Goal: Task Accomplishment & Management: Use online tool/utility

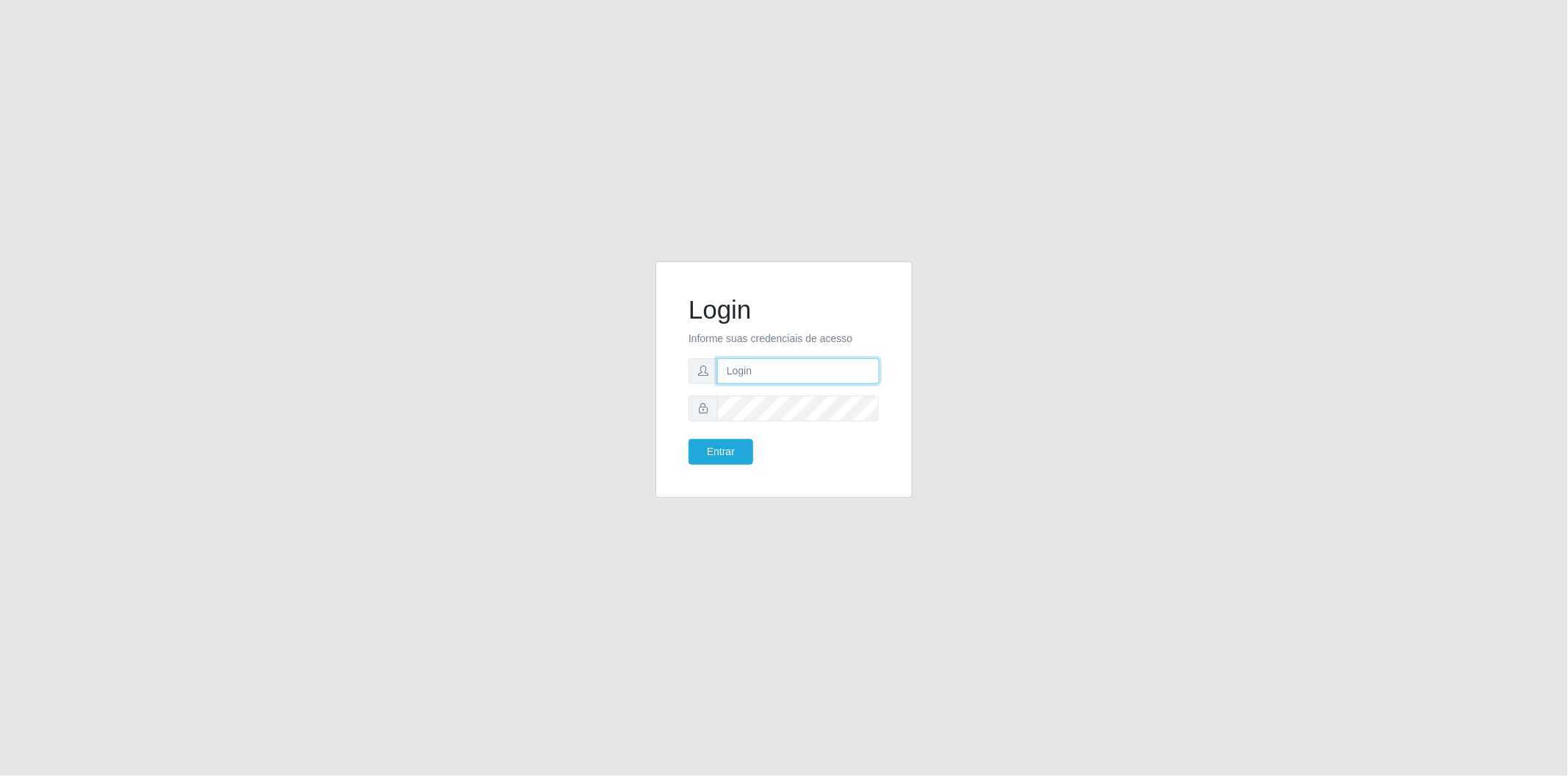
click at [768, 376] on input "text" at bounding box center [798, 371] width 162 height 26
type input "[EMAIL_ADDRESS][PERSON_NAME][DOMAIN_NAME]"
click at [689, 439] on button "Entrar" at bounding box center [721, 451] width 65 height 26
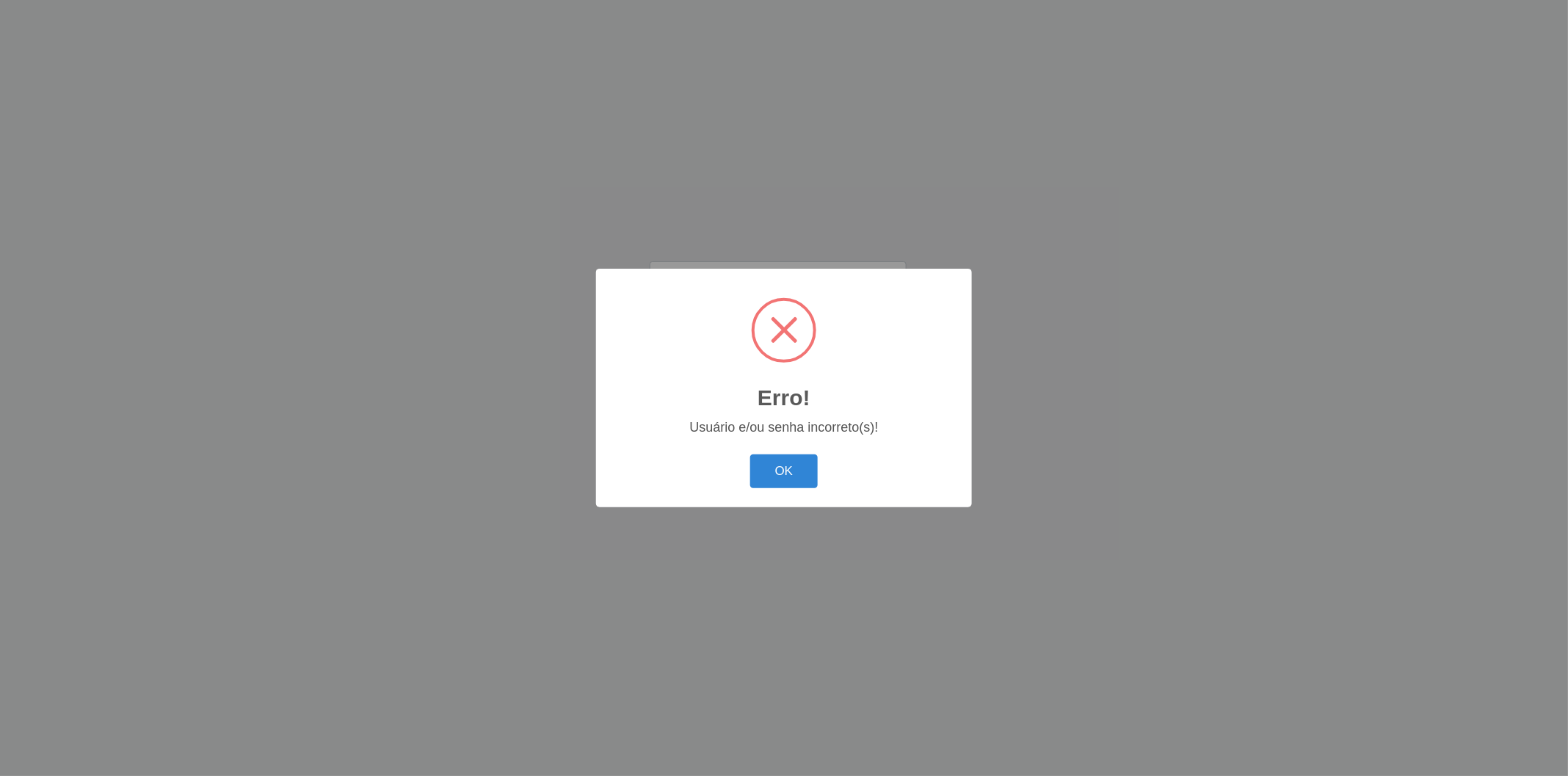
click at [750, 455] on button "OK" at bounding box center [784, 471] width 68 height 34
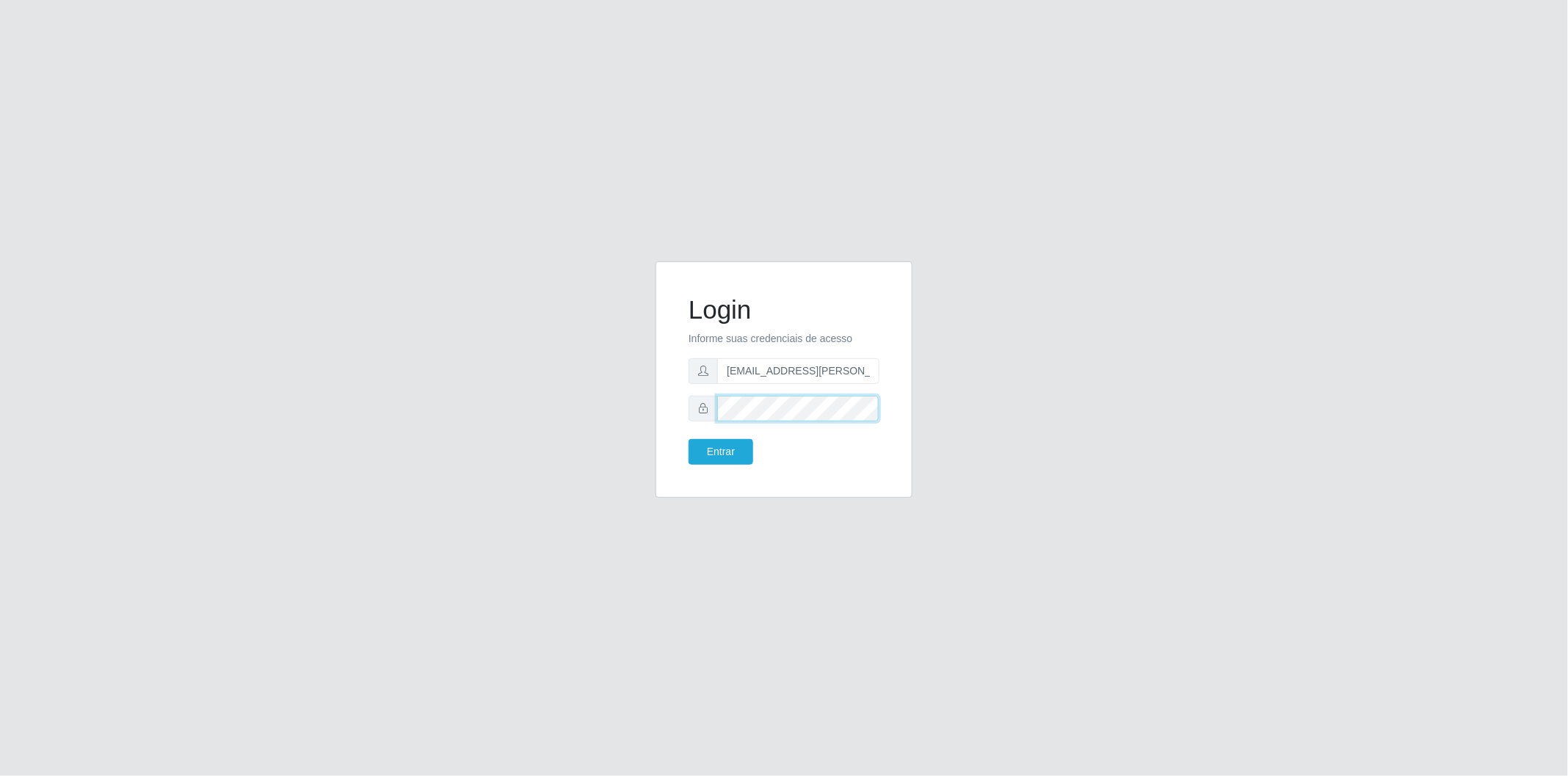
click at [689, 439] on button "Entrar" at bounding box center [721, 451] width 65 height 26
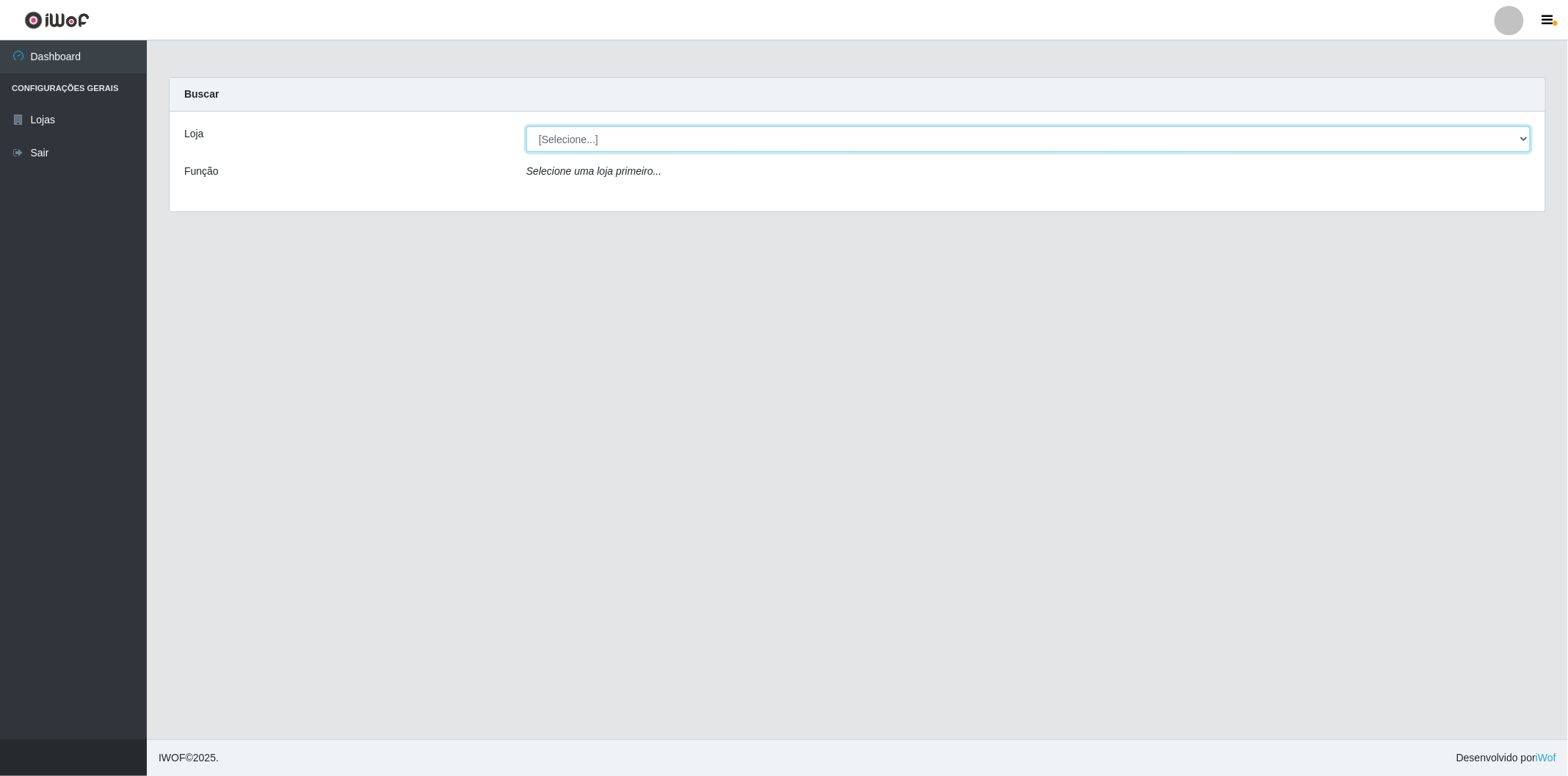
click at [1480, 143] on select "[Selecione...] BomQueSó Agreste - Loja 2" at bounding box center [1028, 138] width 1004 height 26
select select "214"
click at [526, 126] on select "[Selecione...] BomQueSó Agreste - Loja 2" at bounding box center [1028, 138] width 1004 height 26
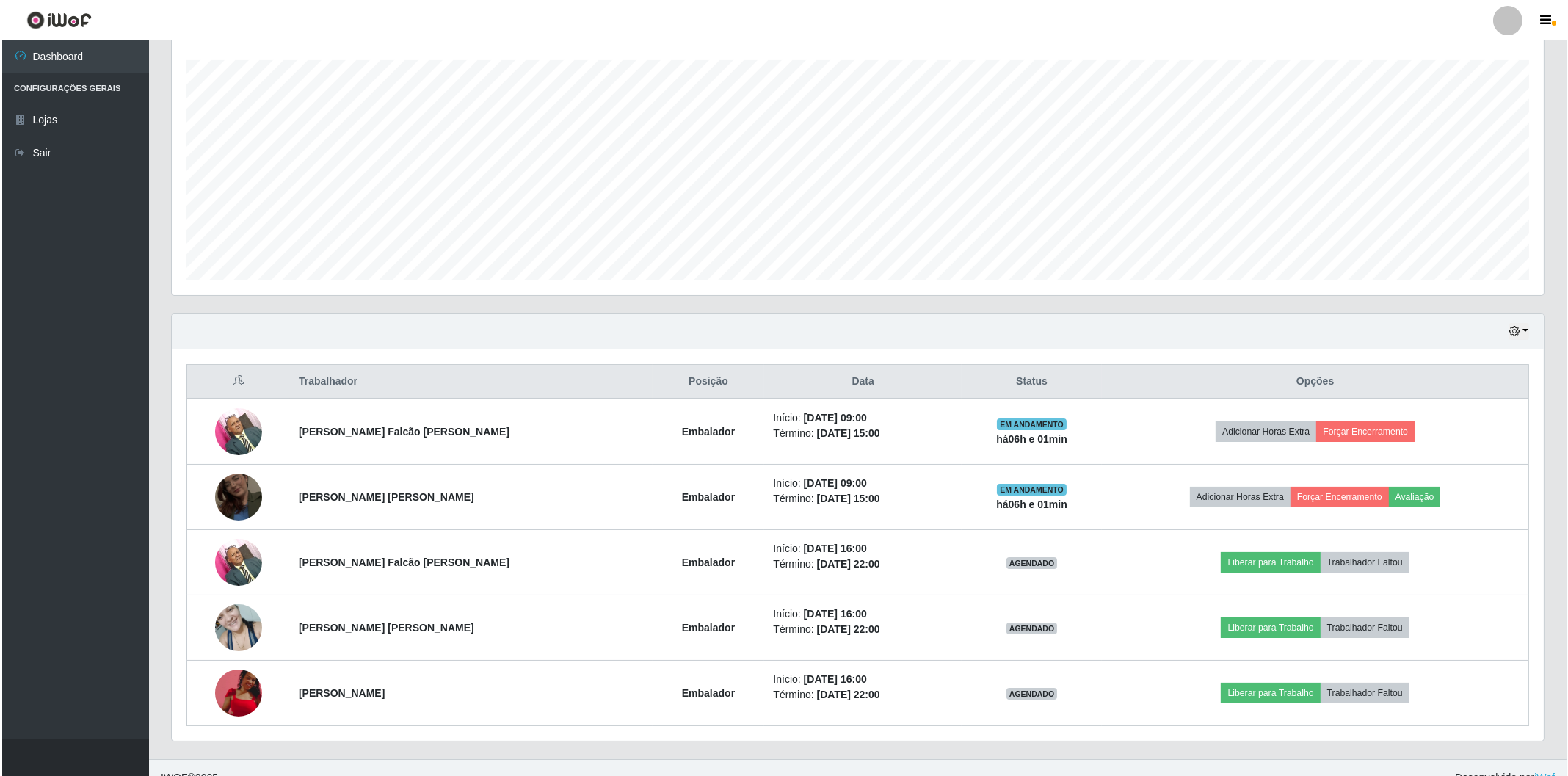
scroll to position [264, 0]
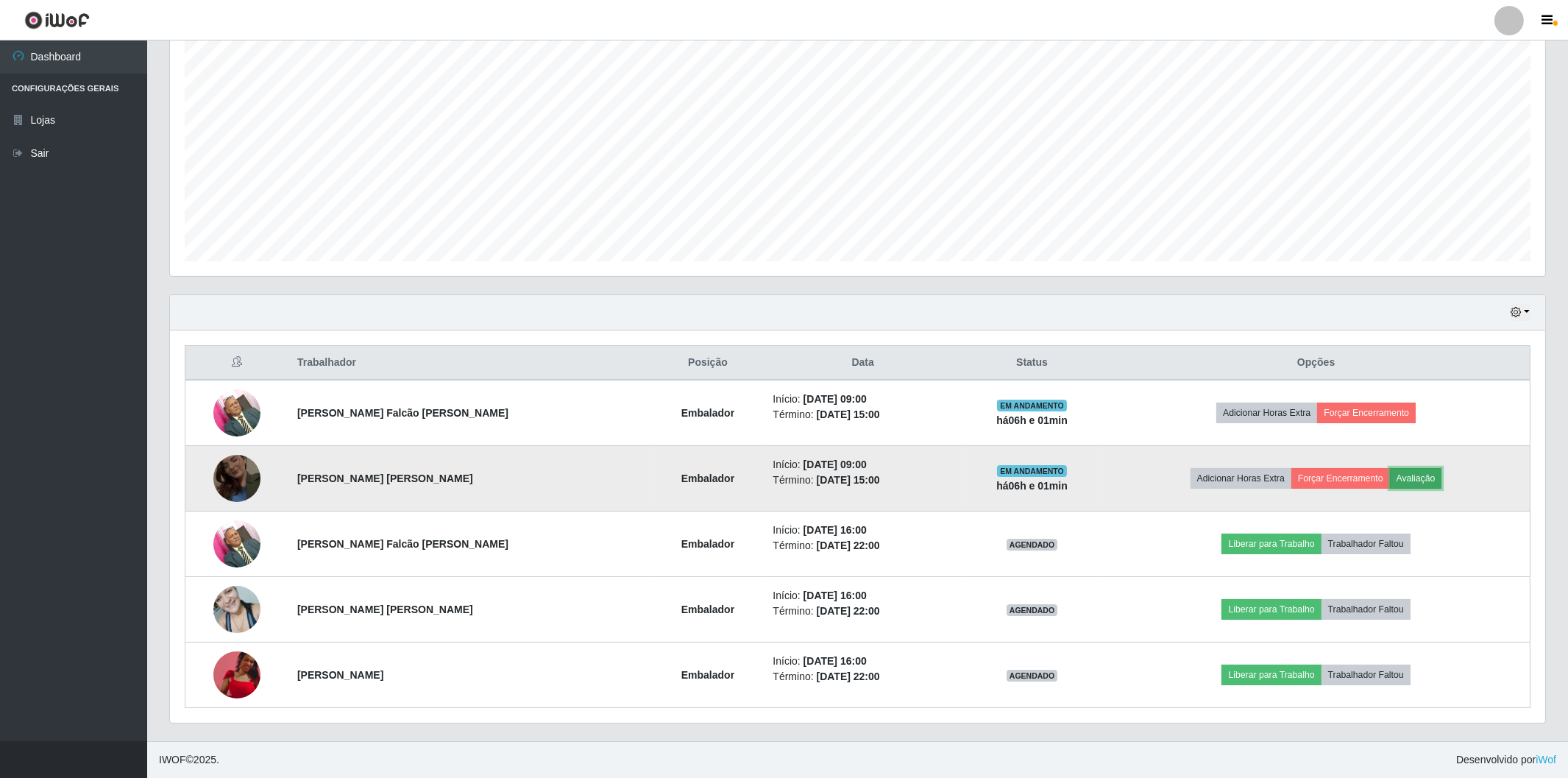
click at [1413, 487] on button "Avaliação" at bounding box center [1417, 478] width 52 height 20
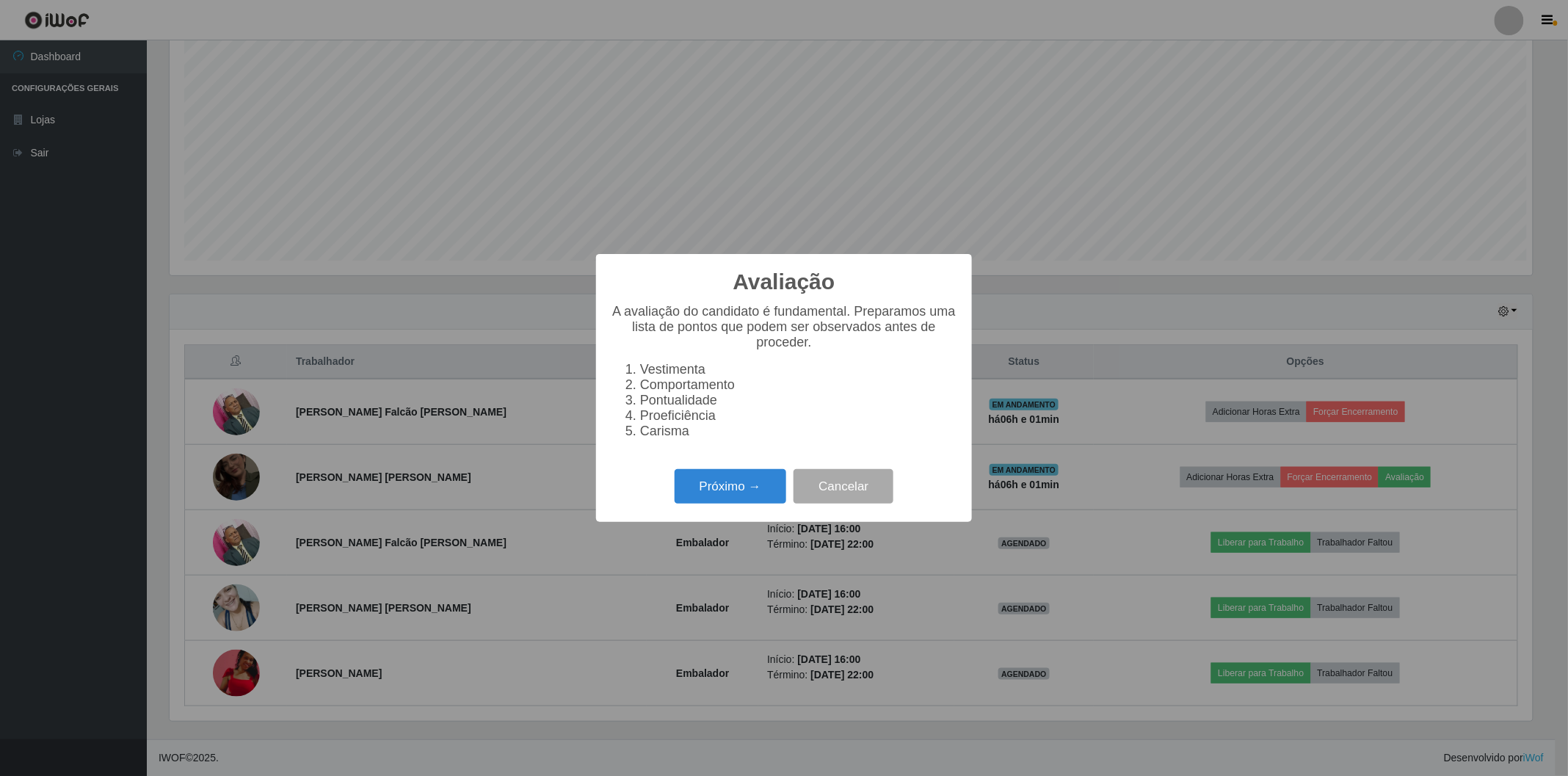
scroll to position [304, 1362]
click at [750, 492] on button "Próximo →" at bounding box center [730, 486] width 112 height 34
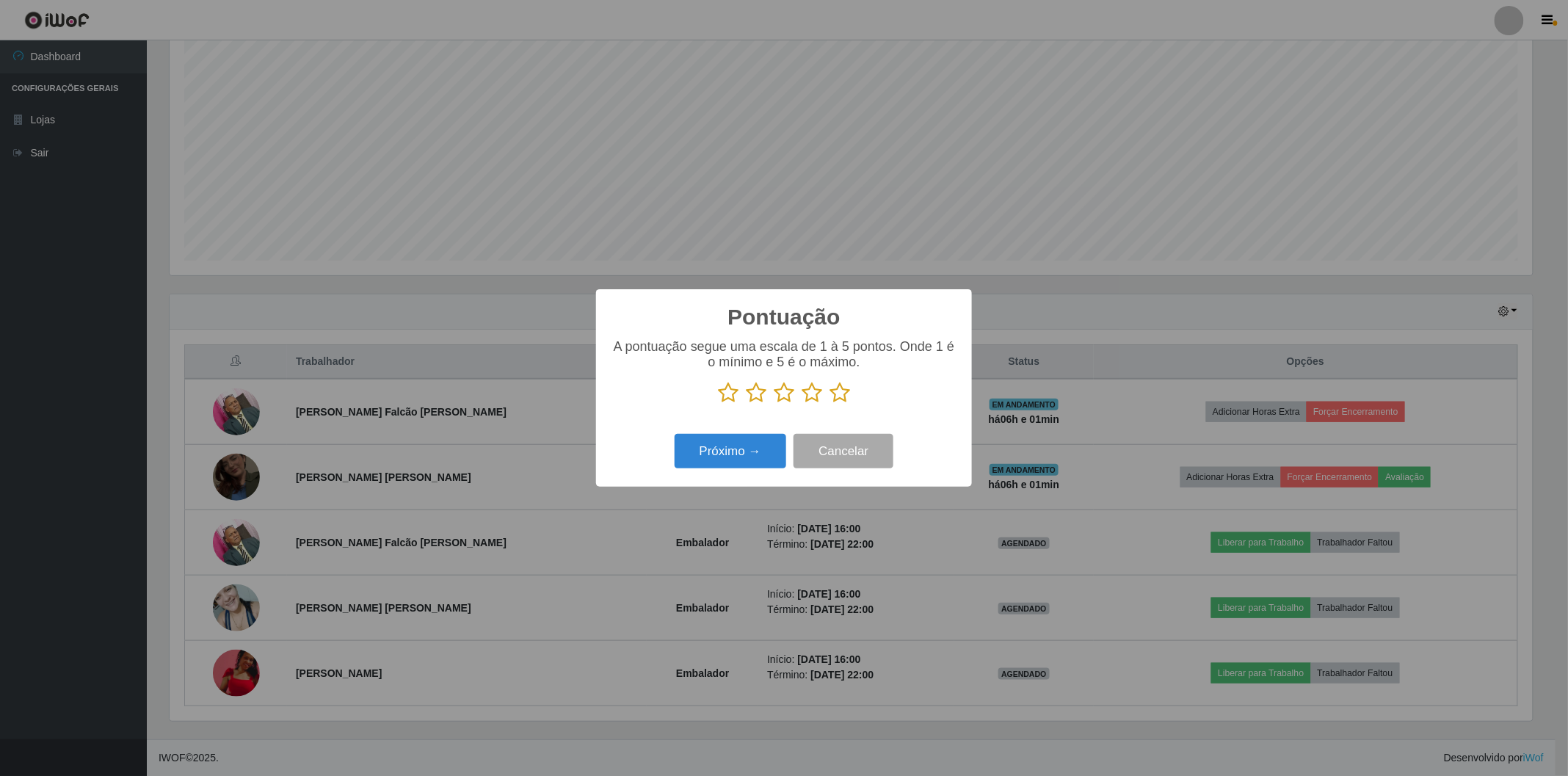
click at [835, 391] on icon at bounding box center [840, 393] width 20 height 22
click at [830, 404] on input "radio" at bounding box center [830, 404] width 0 height 0
click at [706, 450] on button "Próximo →" at bounding box center [730, 450] width 112 height 34
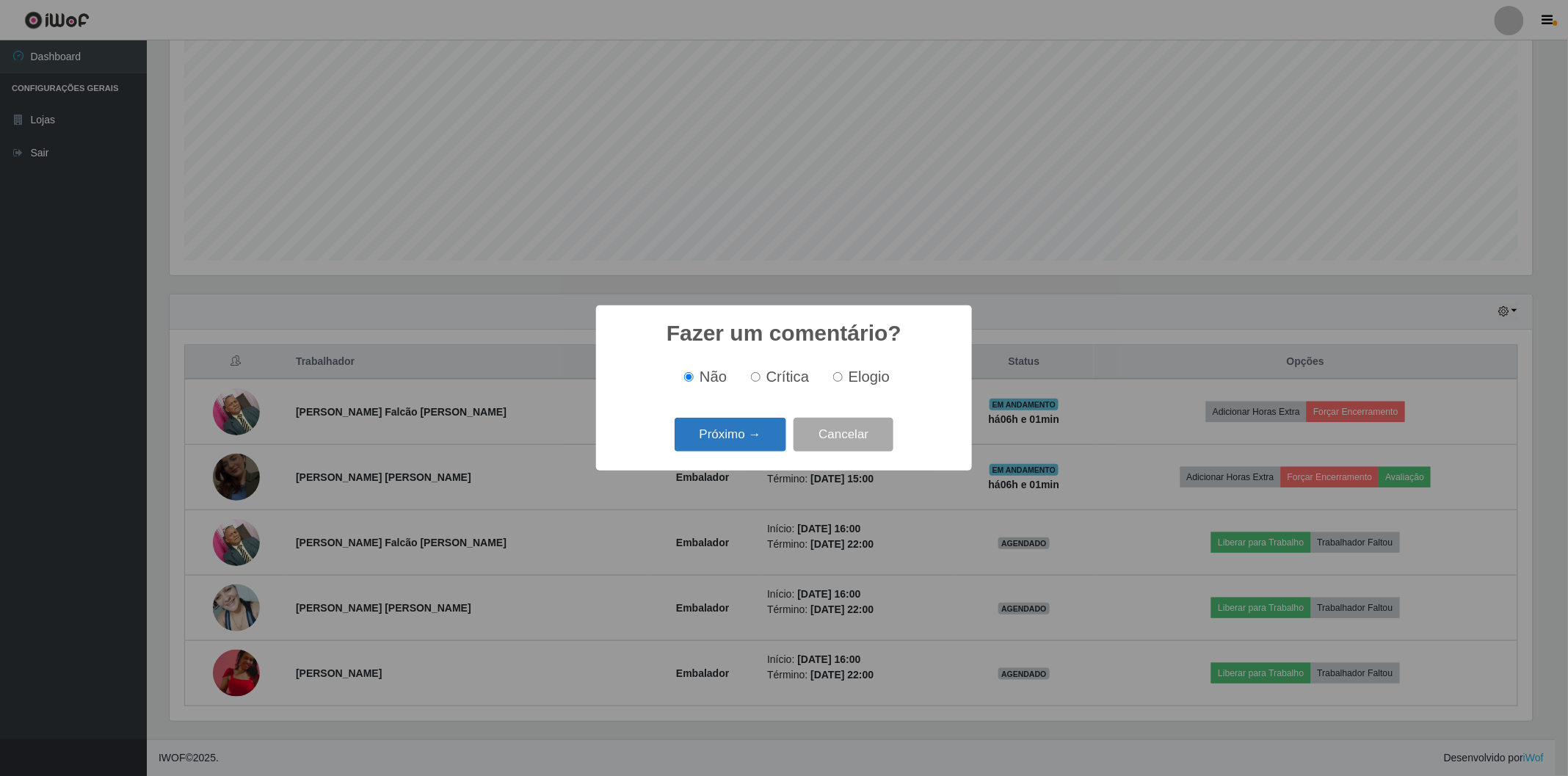
click at [757, 437] on button "Próximo →" at bounding box center [730, 435] width 112 height 34
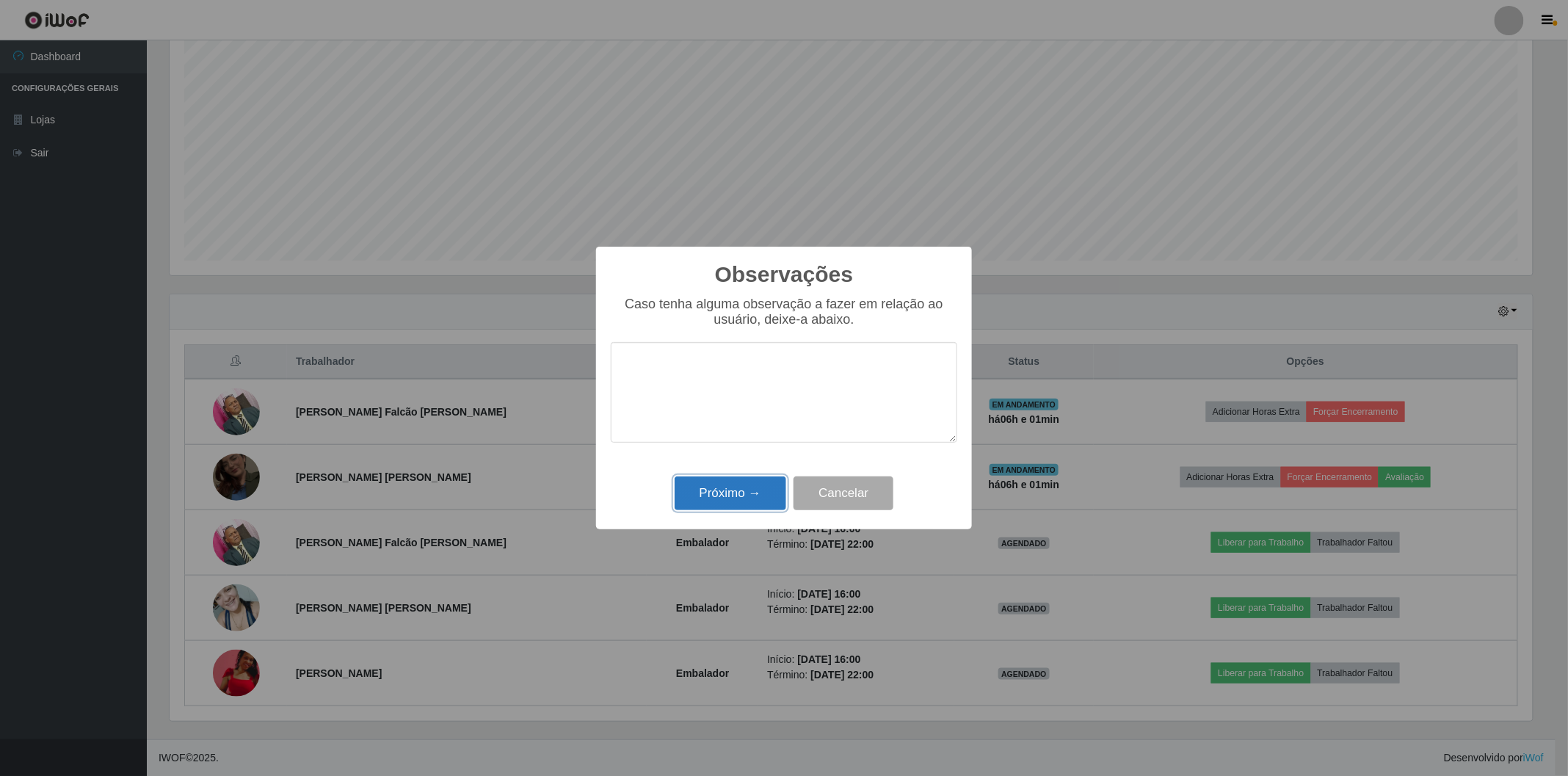
click at [725, 490] on button "Próximo →" at bounding box center [730, 493] width 112 height 34
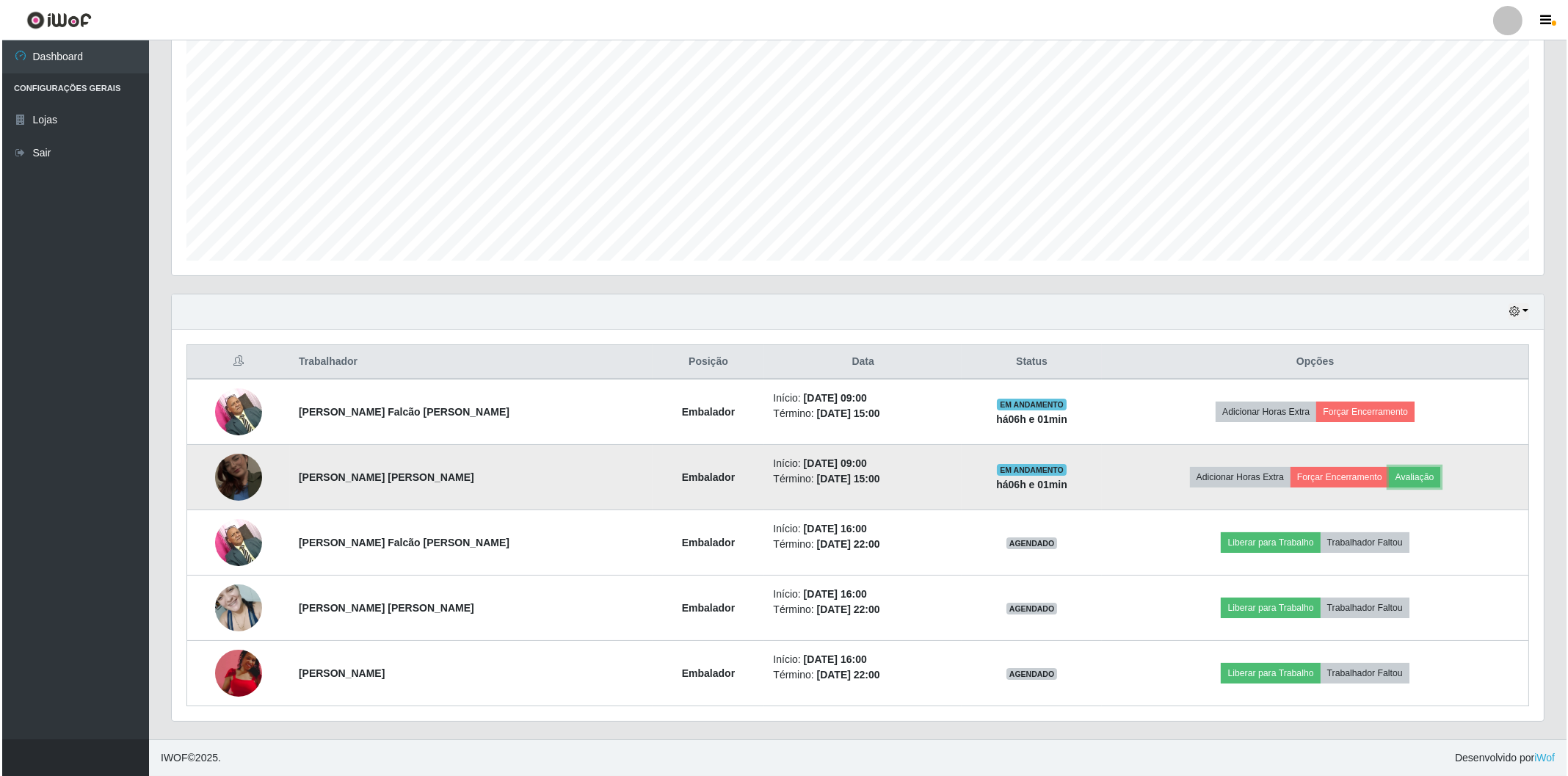
scroll to position [304, 1371]
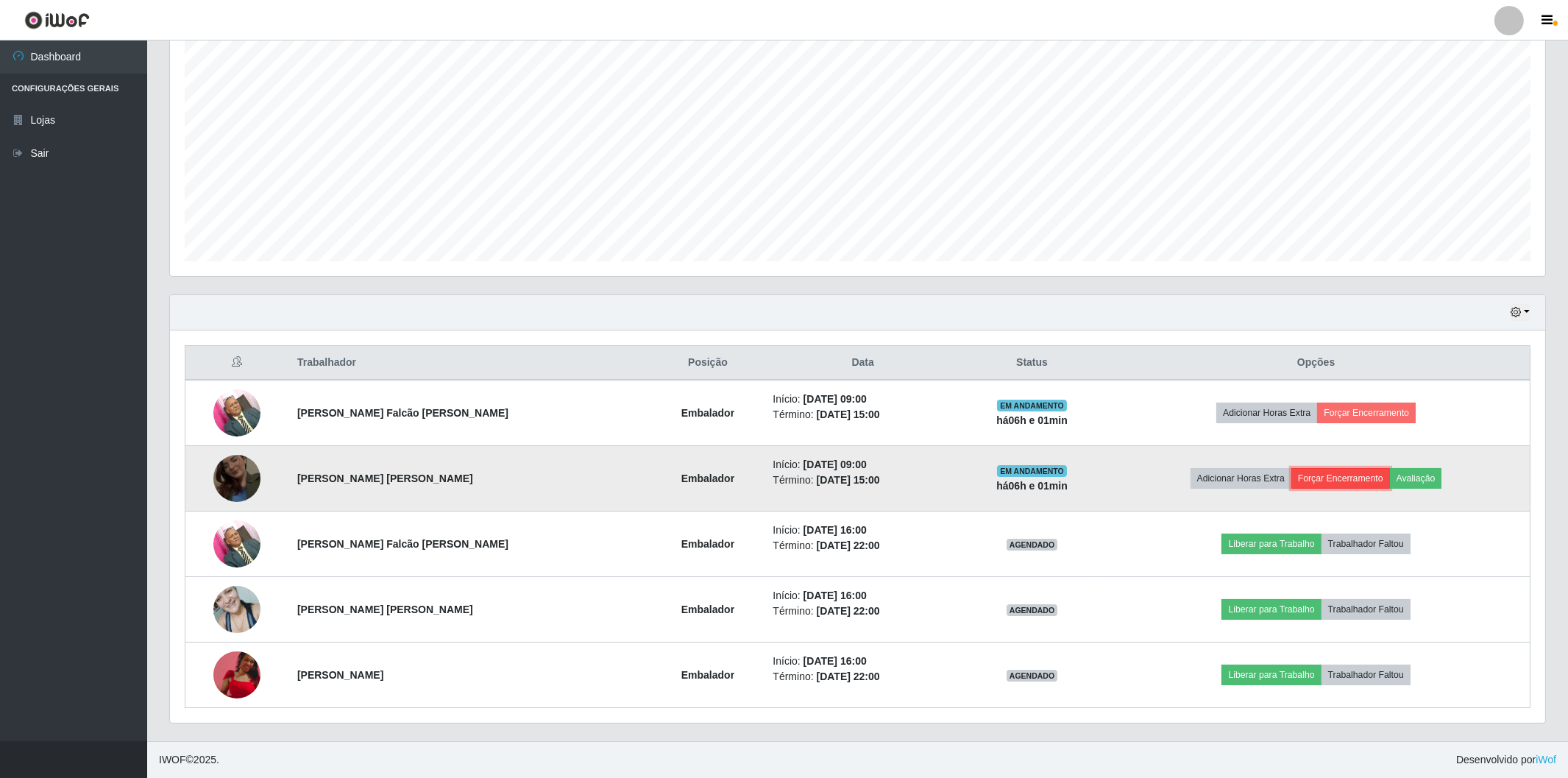
click at [1321, 479] on button "Forçar Encerramento" at bounding box center [1340, 478] width 98 height 20
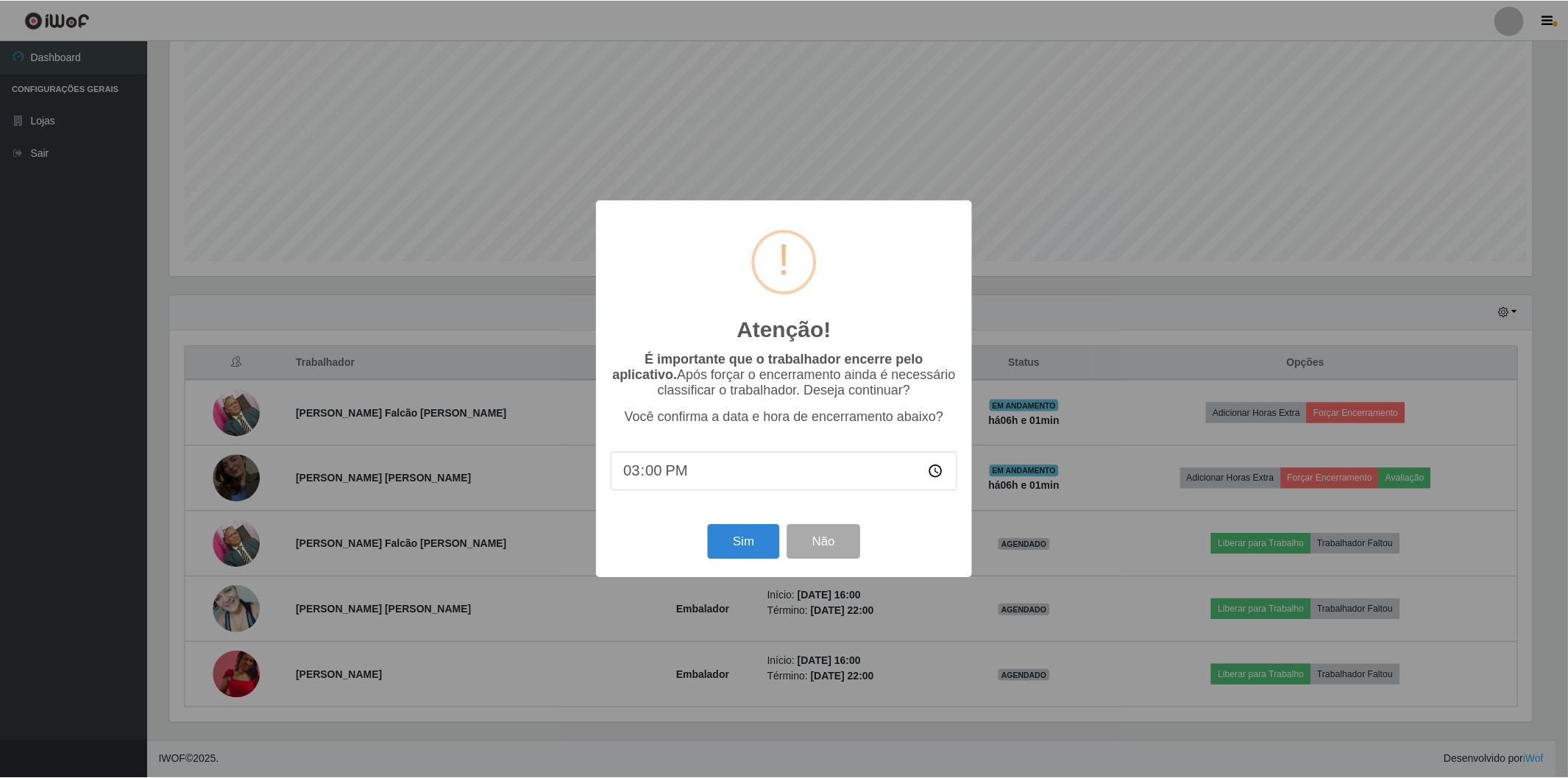
scroll to position [304, 1366]
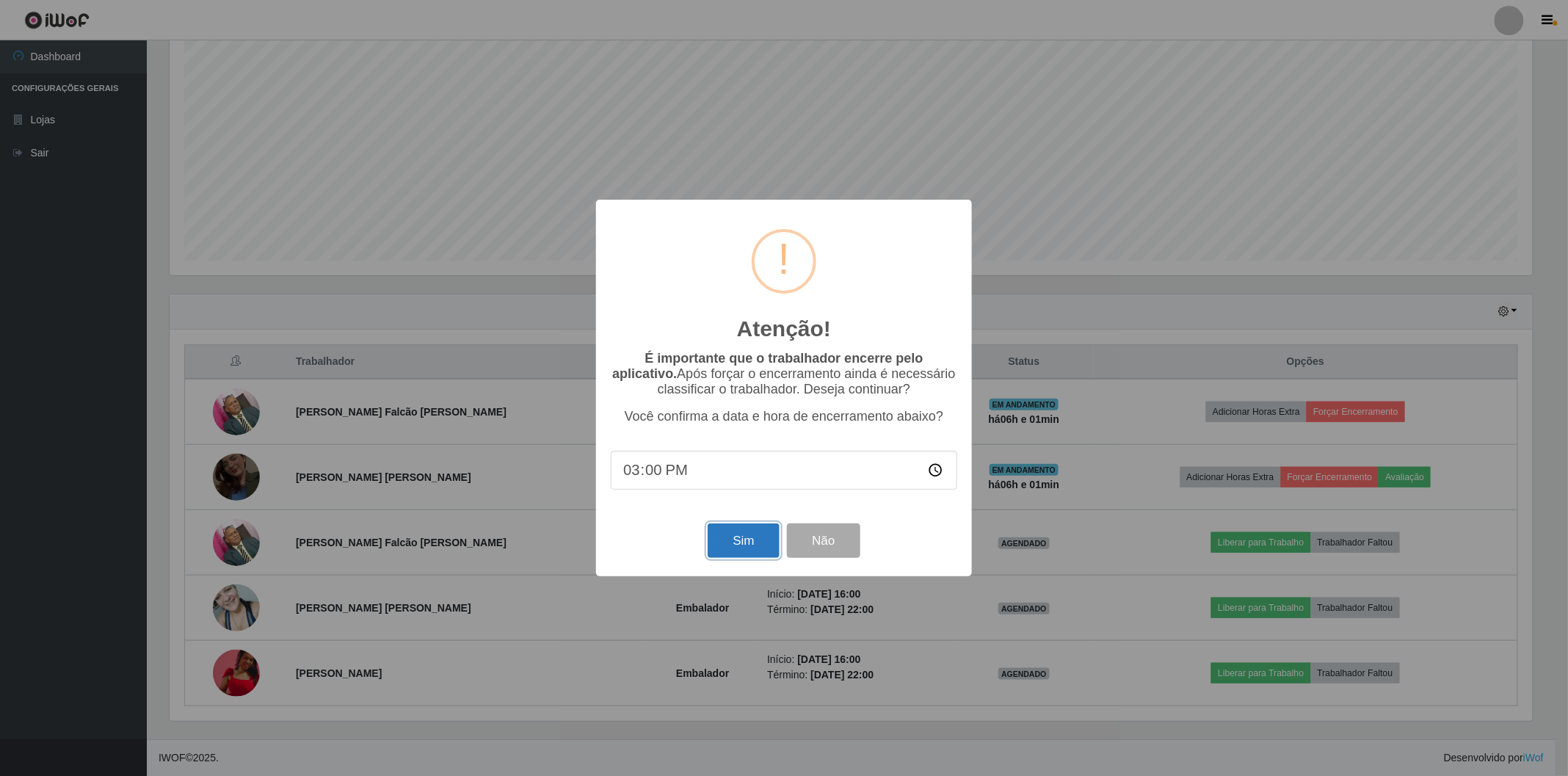
click at [742, 539] on button "Sim" at bounding box center [742, 540] width 71 height 34
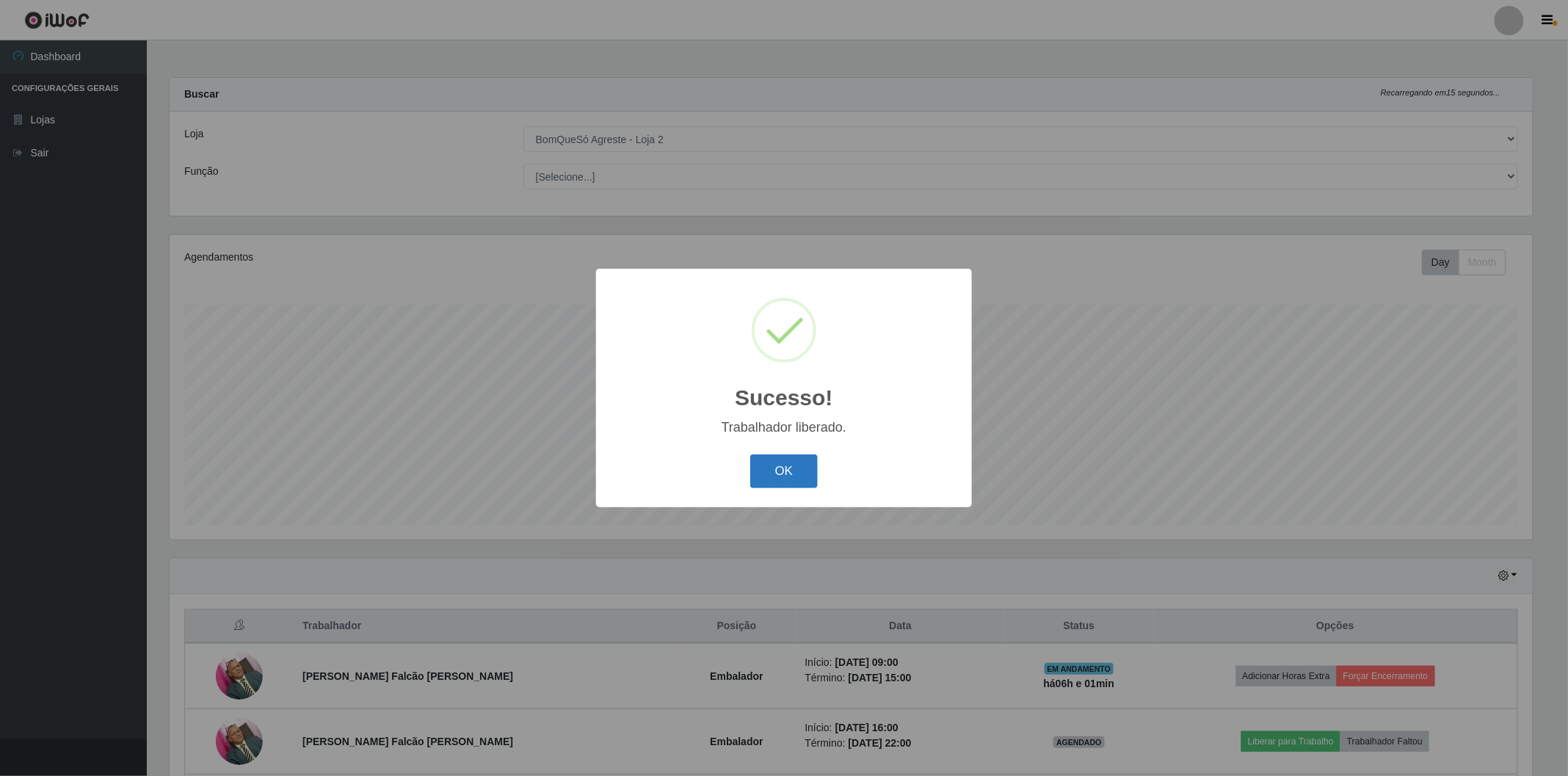
click at [800, 461] on button "OK" at bounding box center [784, 471] width 68 height 34
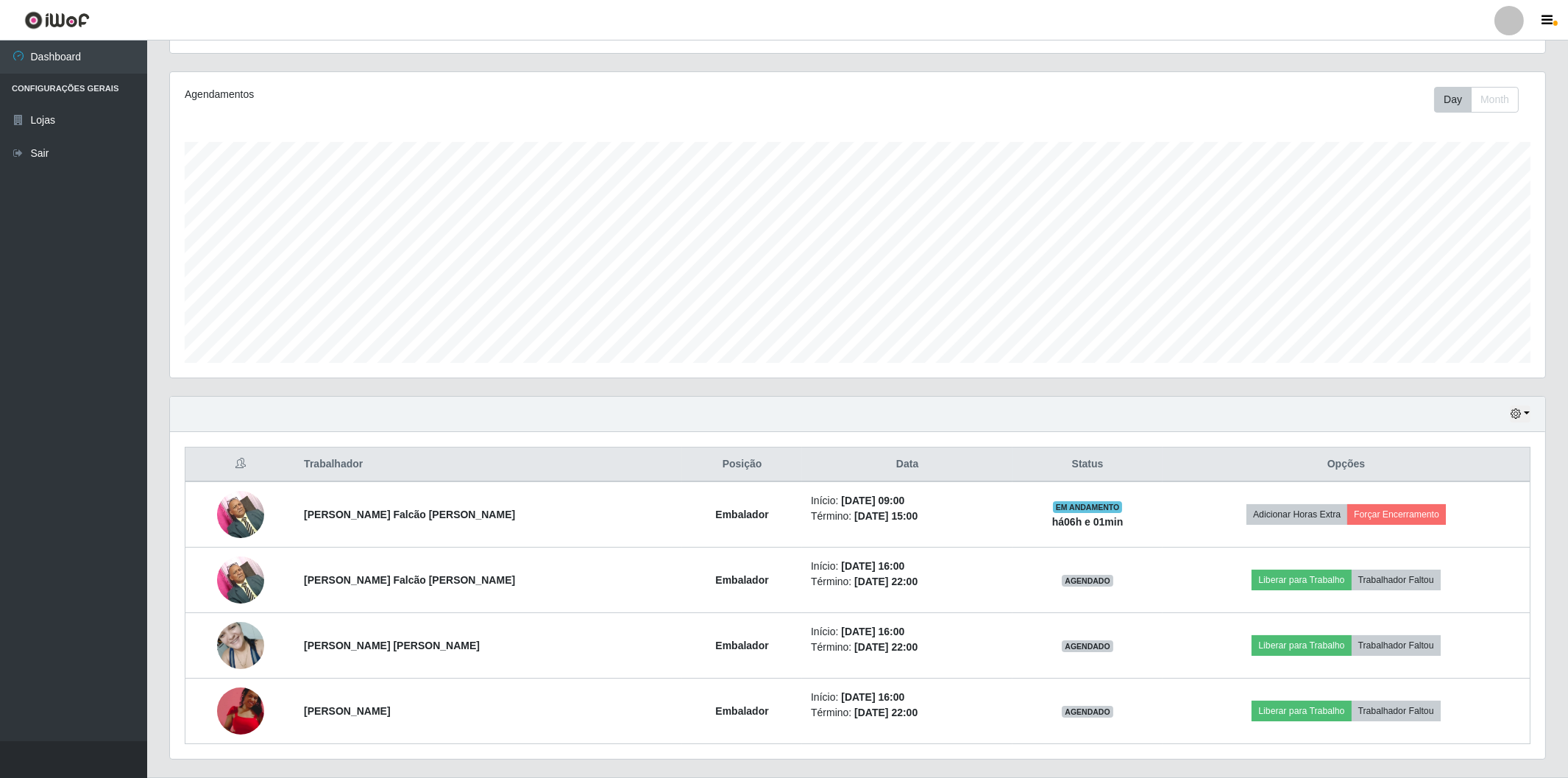
scroll to position [199, 0]
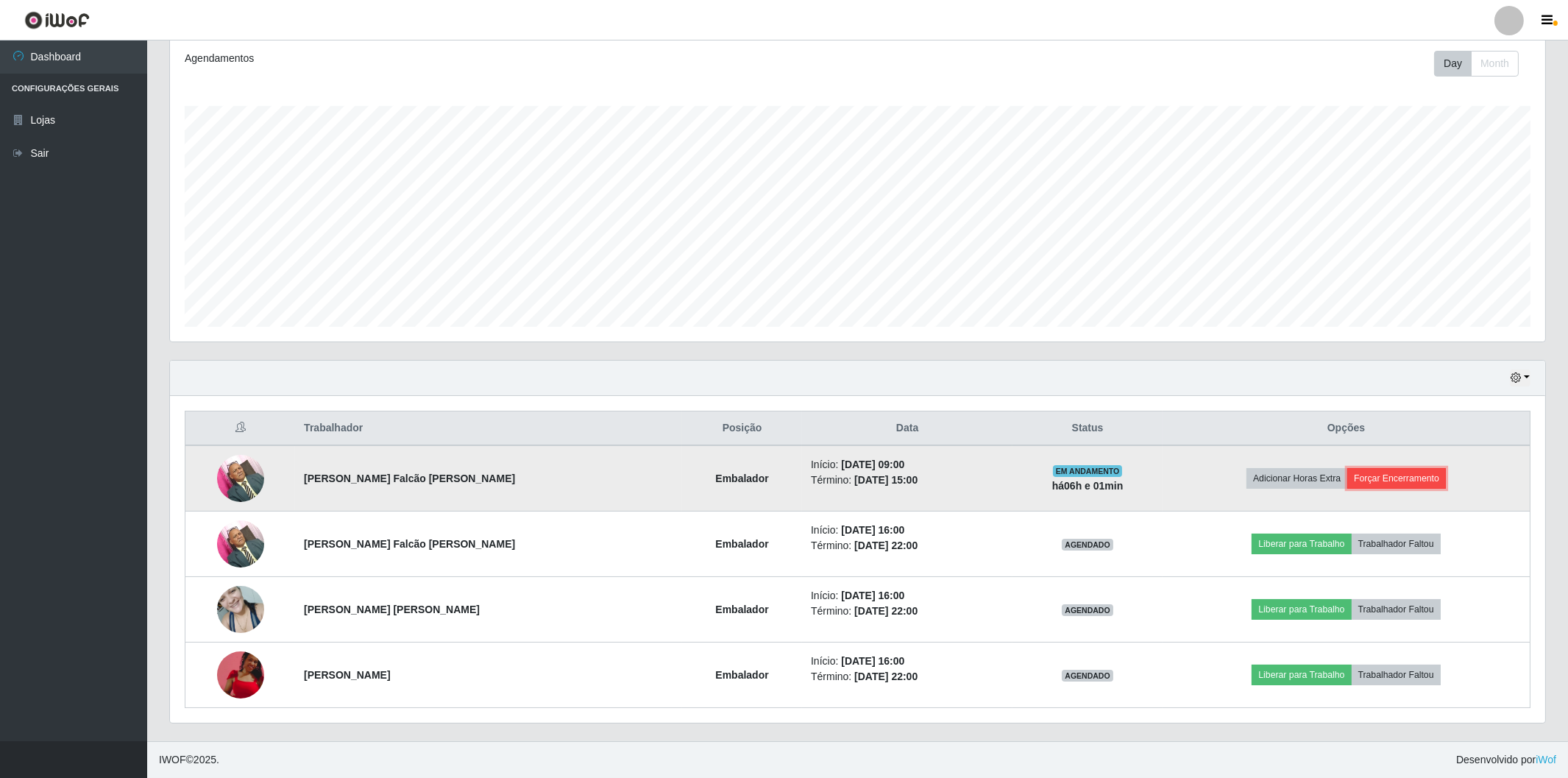
click at [1396, 476] on button "Forçar Encerramento" at bounding box center [1396, 478] width 98 height 20
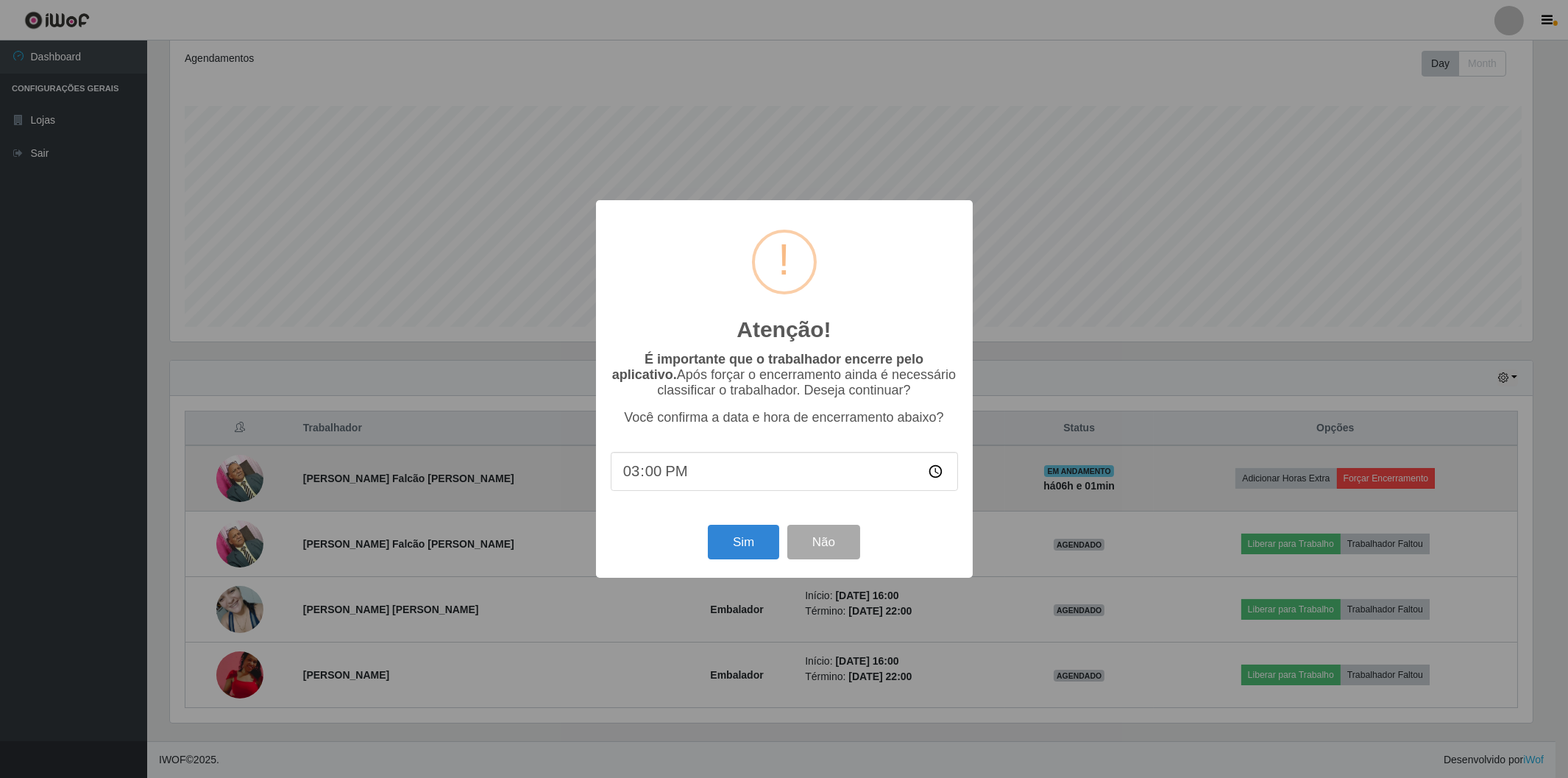
scroll to position [304, 1366]
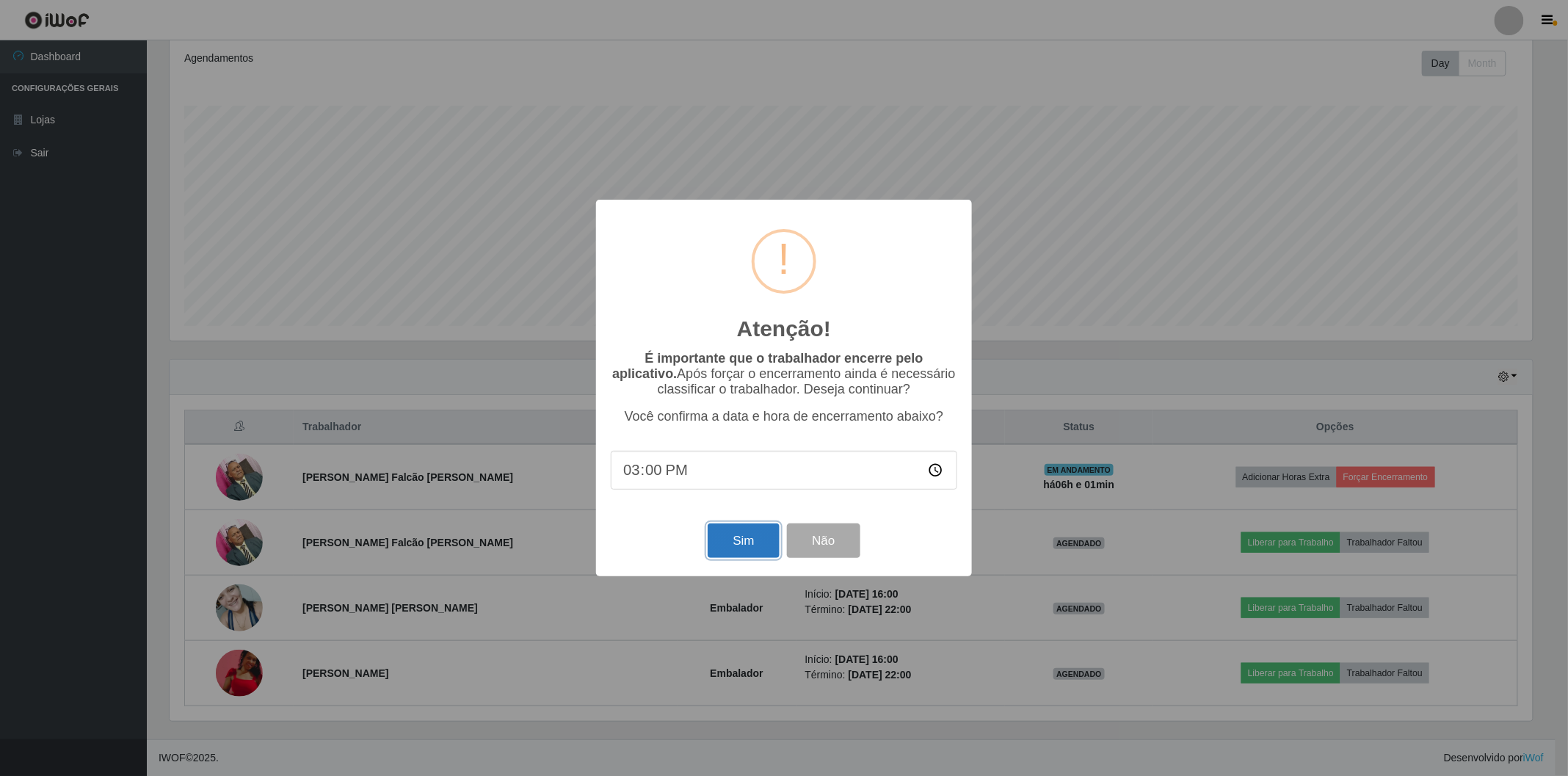
click at [773, 536] on button "Sim" at bounding box center [742, 540] width 71 height 34
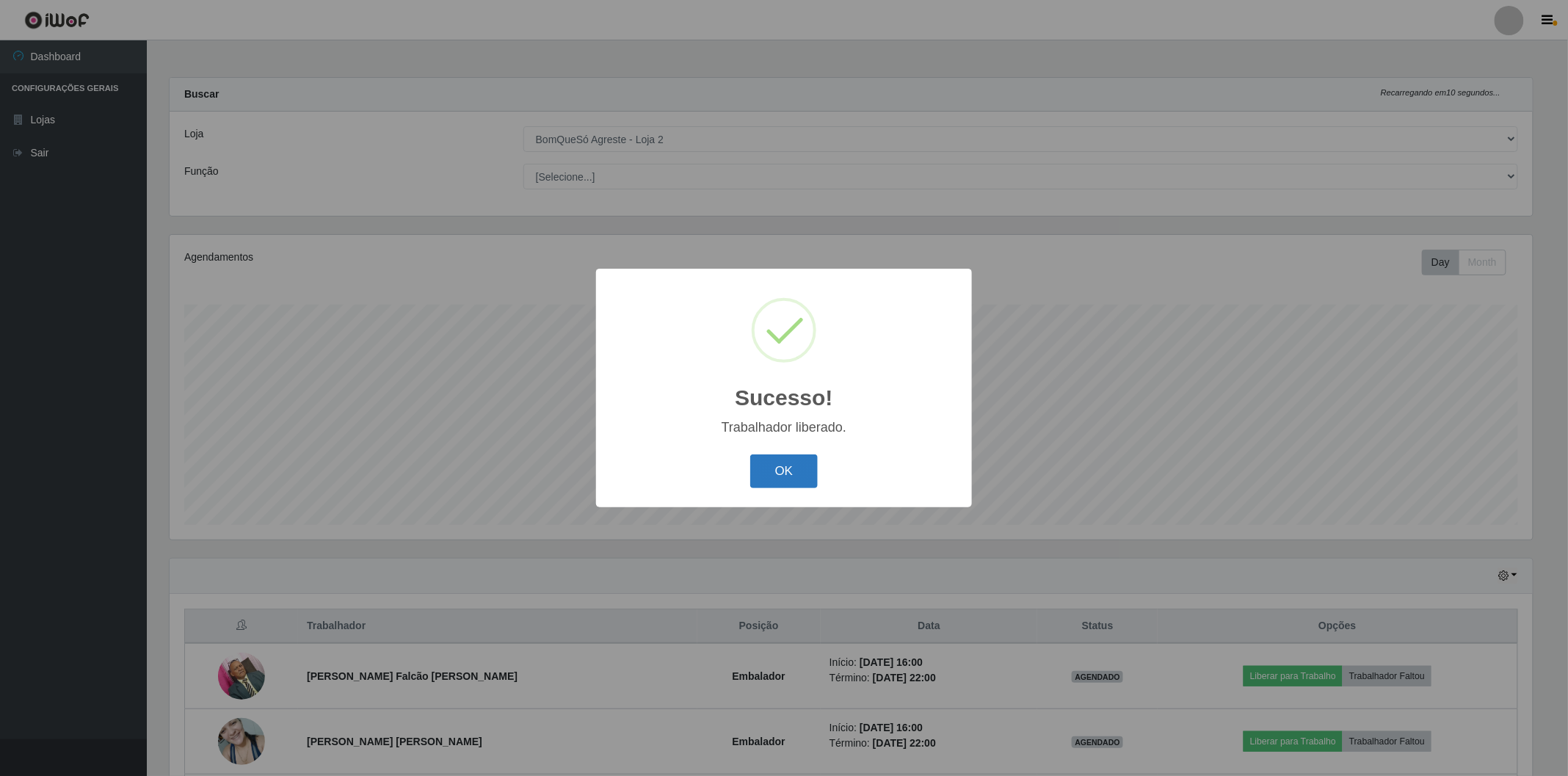
click at [793, 465] on button "OK" at bounding box center [784, 471] width 68 height 34
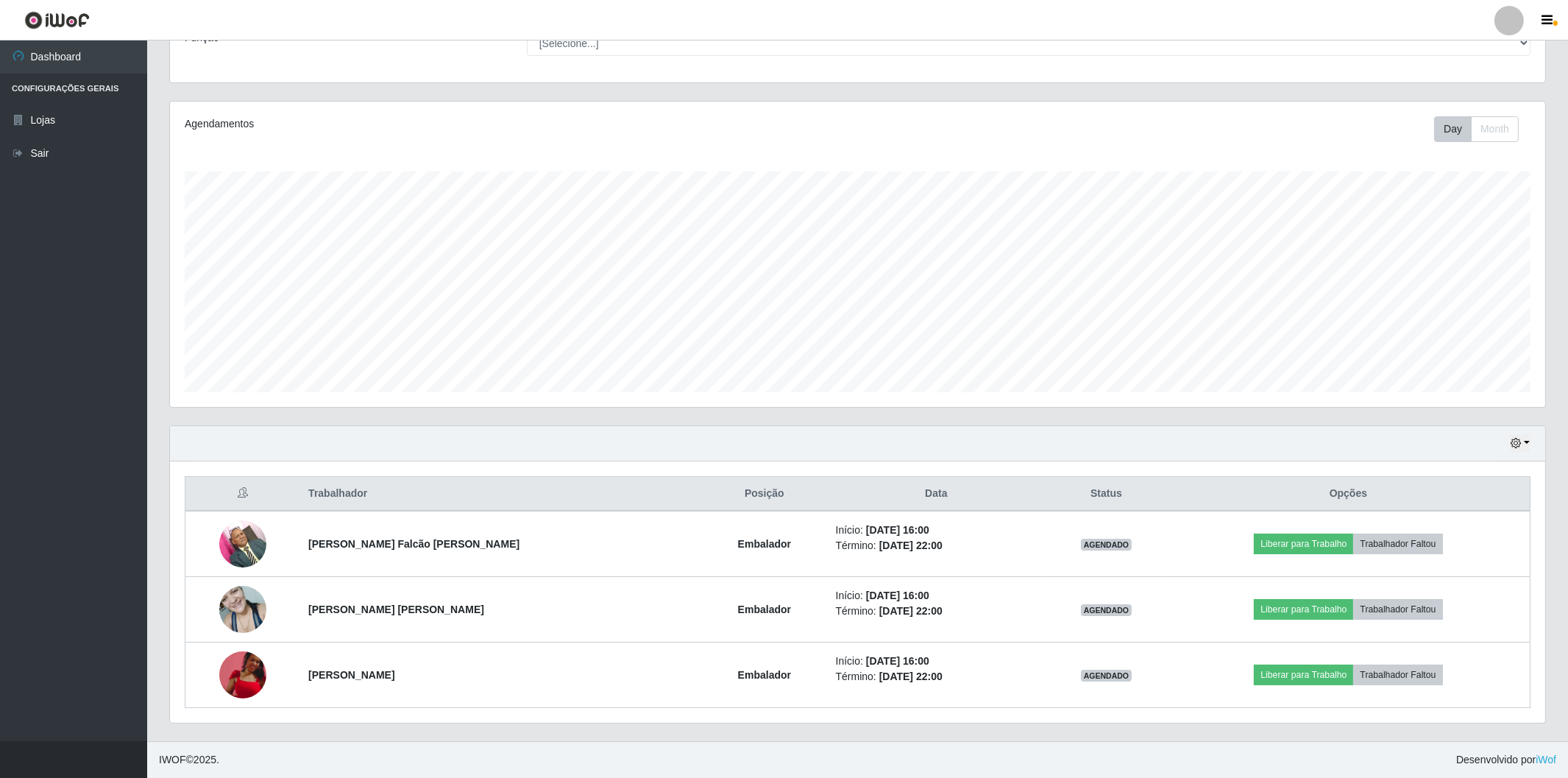
scroll to position [304, 1375]
